Goal: Information Seeking & Learning: Learn about a topic

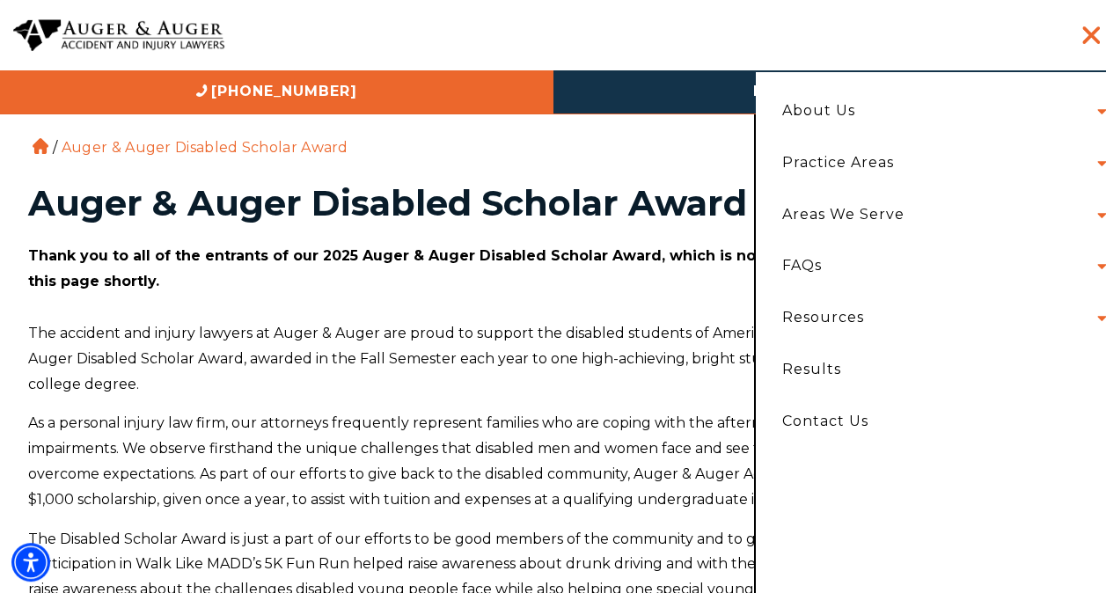
click at [1014, 106] on li "About Us Attorneys Herbert Auger Arlene Auger Hunter Gillespie Madison McLawhor…" at bounding box center [939, 111] width 341 height 52
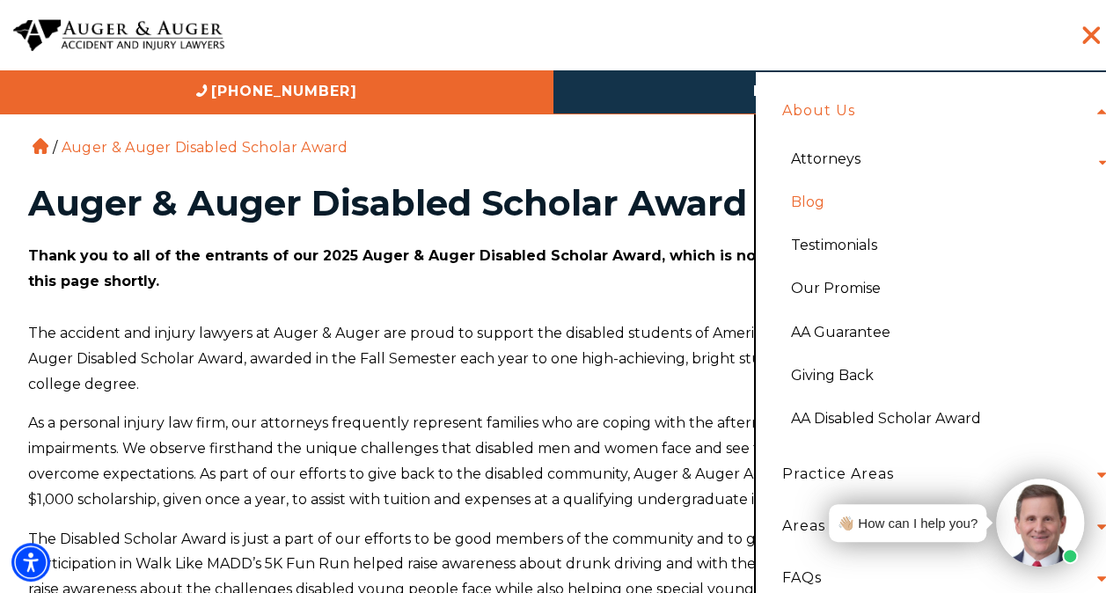
click at [806, 201] on link "Blog" at bounding box center [944, 201] width 333 height 43
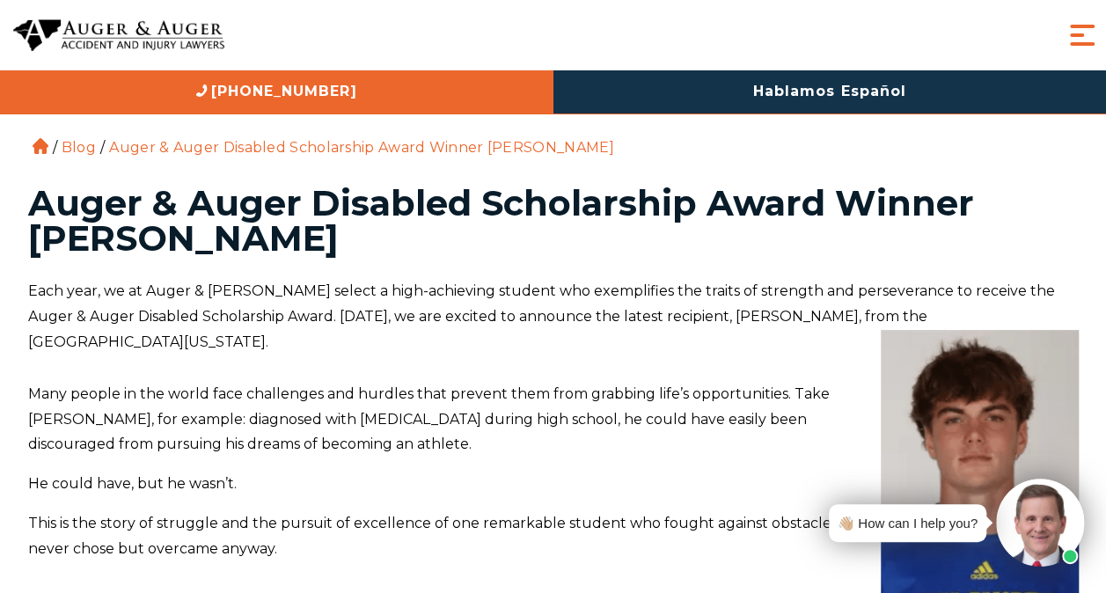
click at [241, 382] on p "Many people in the world face challenges and hurdles that prevent them from gra…" at bounding box center [553, 420] width 1051 height 76
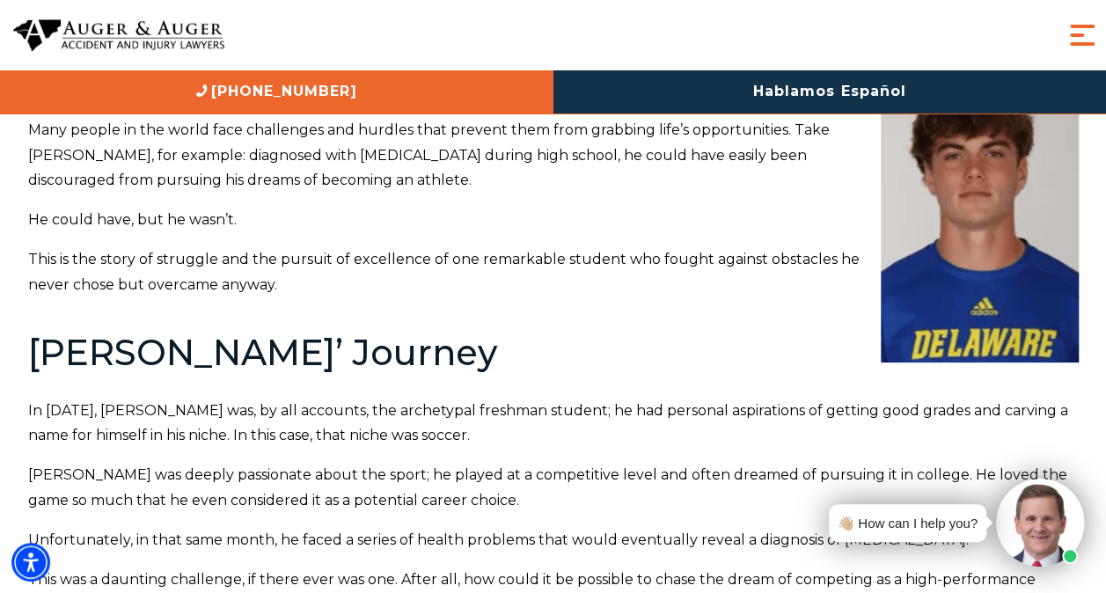
scroll to position [265, 0]
click at [252, 333] on h2 "Thomas Hastings’ Journey" at bounding box center [553, 352] width 1051 height 39
